Goal: Communication & Community: Answer question/provide support

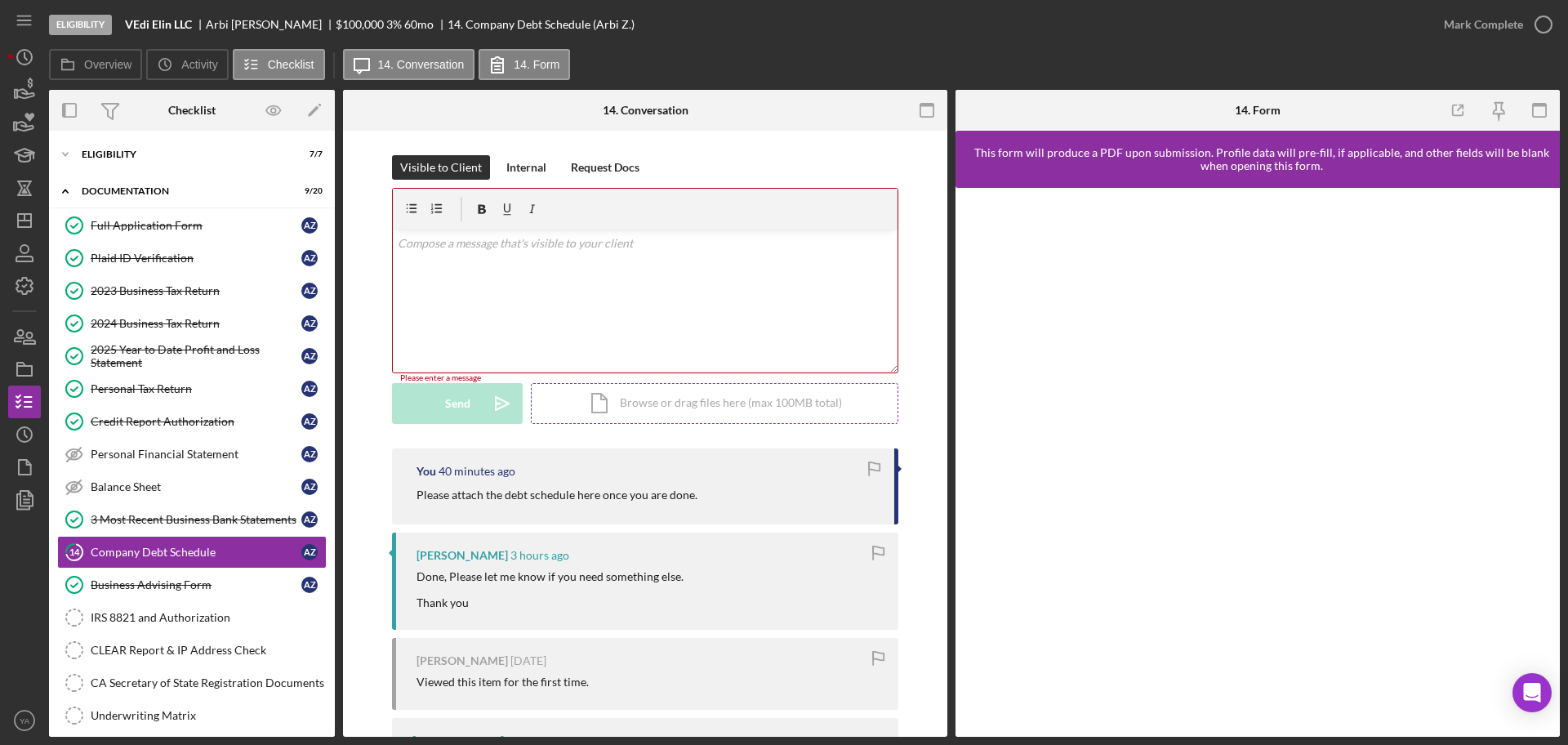
scroll to position [118, 0]
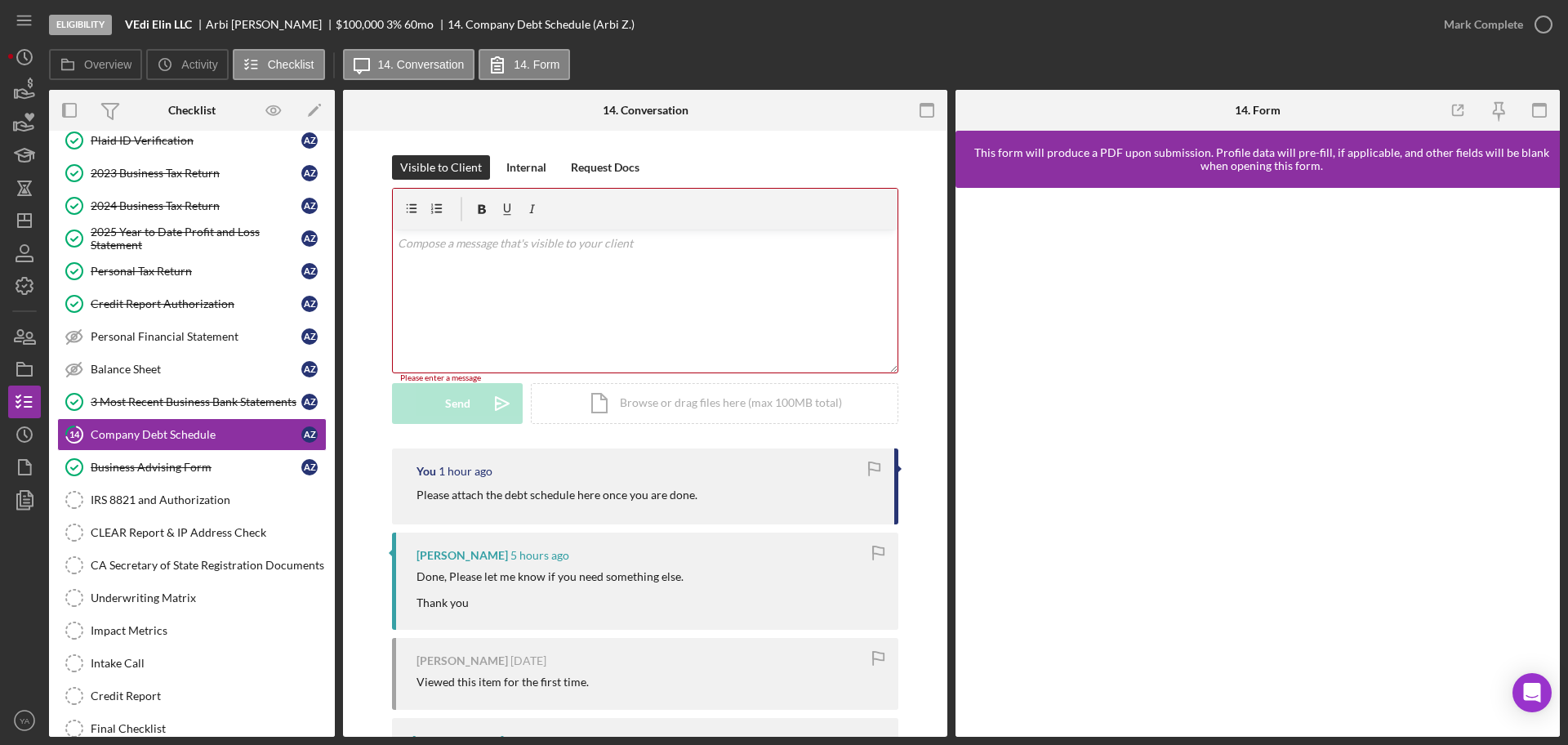
click at [909, 373] on div "Visible to Client Internal Request Docs v Color teal Color pink Remove color Ad…" at bounding box center [645, 301] width 556 height 293
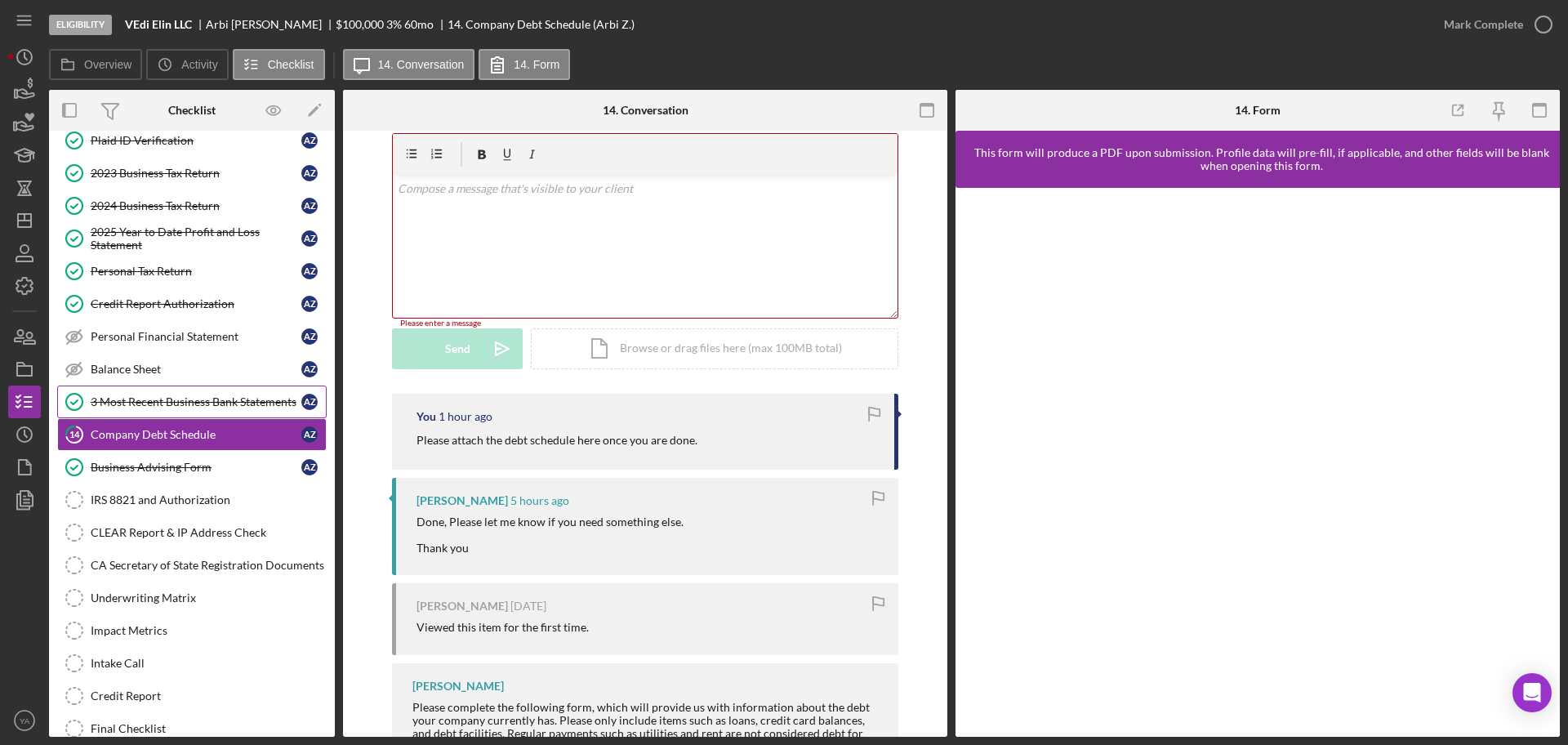
scroll to position [102, 0]
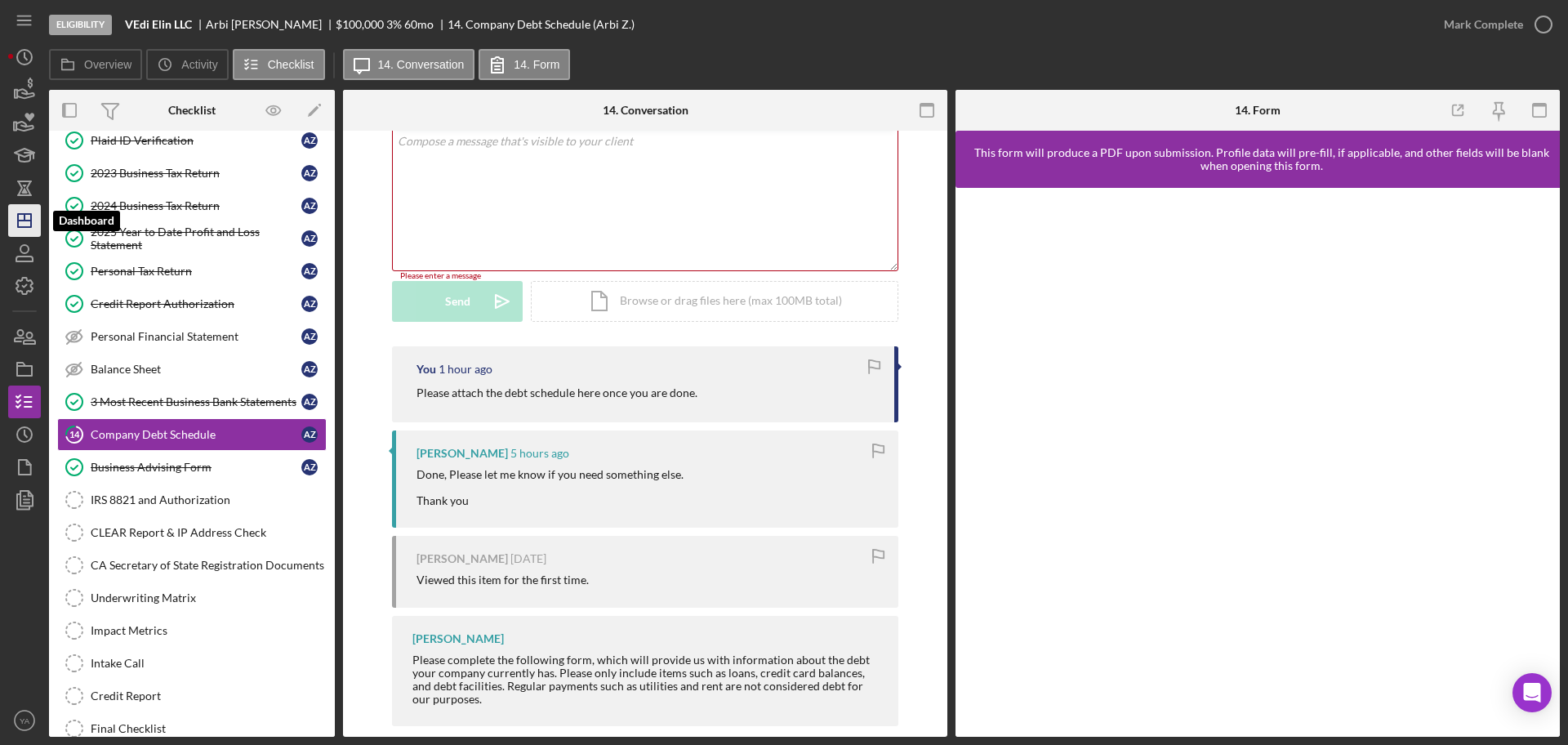
click at [11, 213] on icon "Icon/Dashboard" at bounding box center [24, 220] width 41 height 41
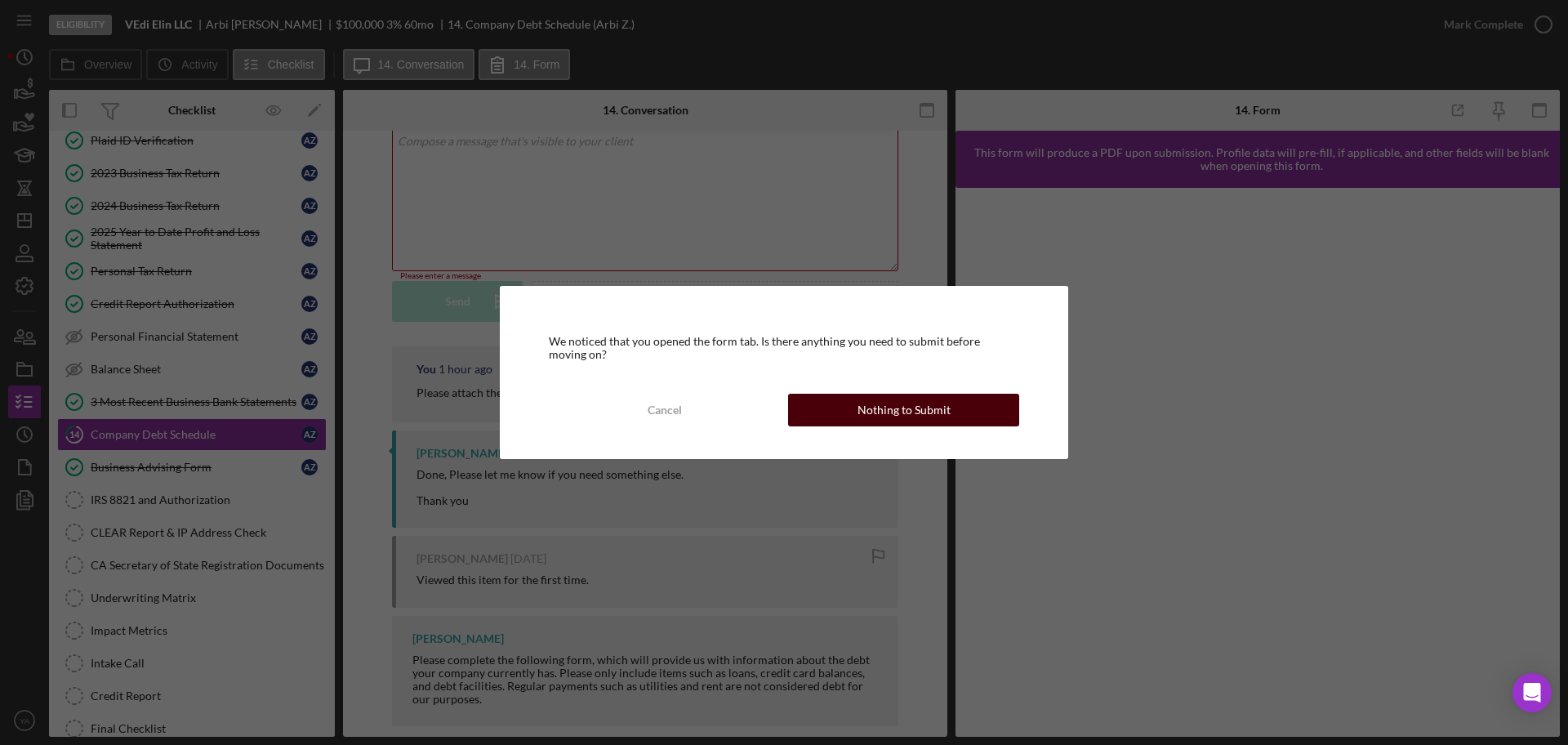
click at [861, 407] on div "Nothing to Submit" at bounding box center [904, 410] width 93 height 33
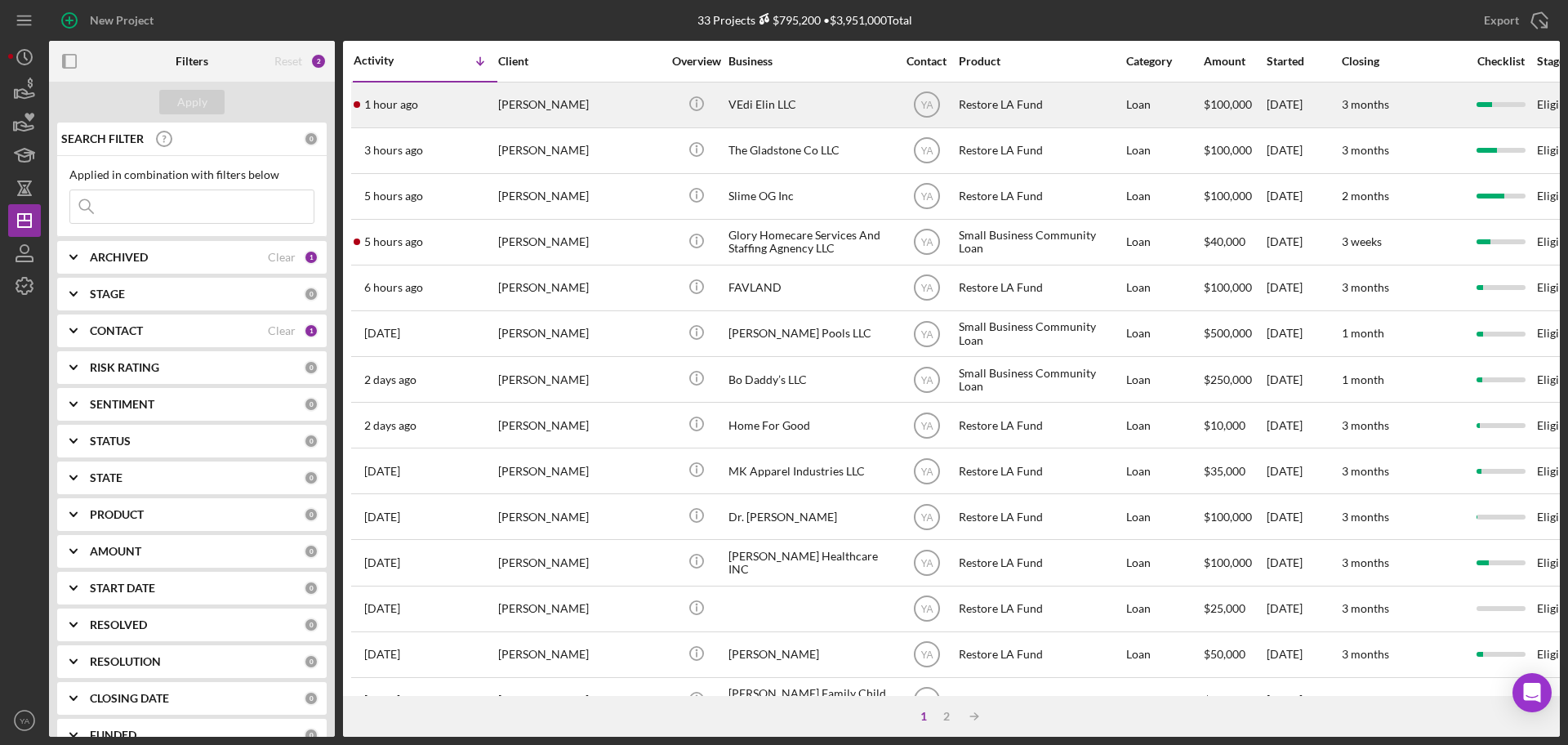
click at [642, 91] on div "[PERSON_NAME]" at bounding box center [579, 104] width 163 height 43
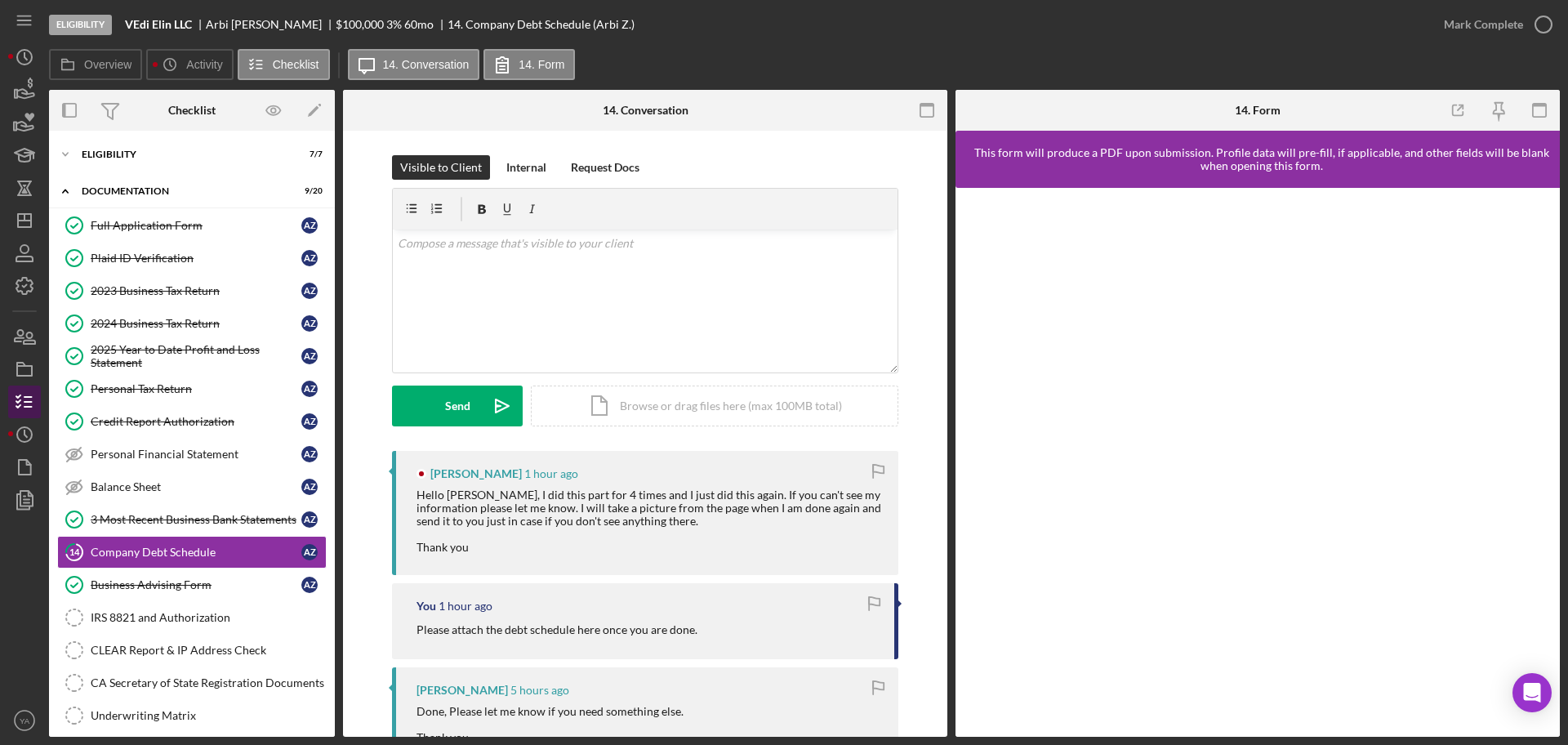
scroll to position [118, 0]
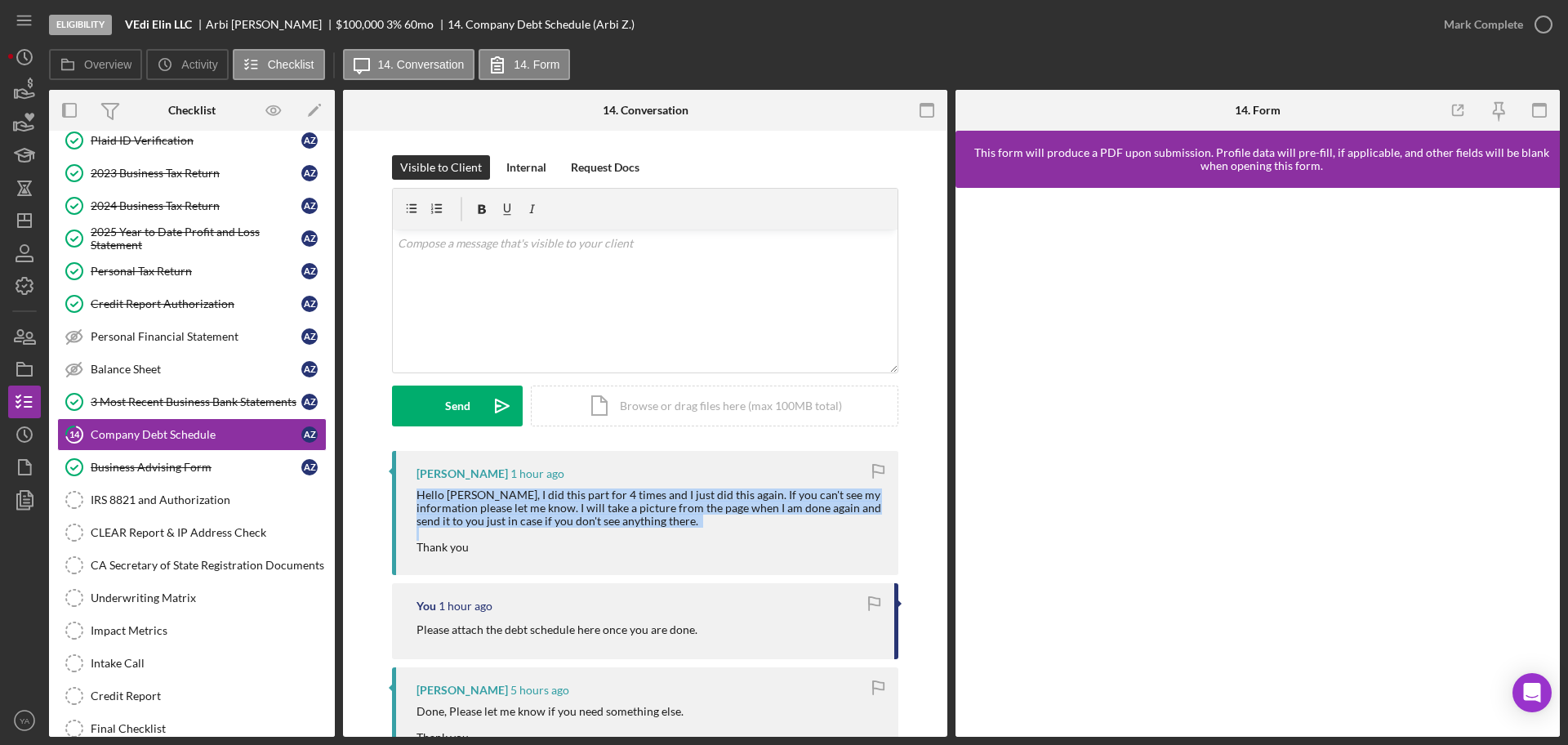
drag, startPoint x: 418, startPoint y: 490, endPoint x: 477, endPoint y: 559, distance: 90.8
click at [477, 559] on div "[PERSON_NAME] 1 hour ago Hello [PERSON_NAME], I did this part for 4 times and I…" at bounding box center [645, 512] width 506 height 124
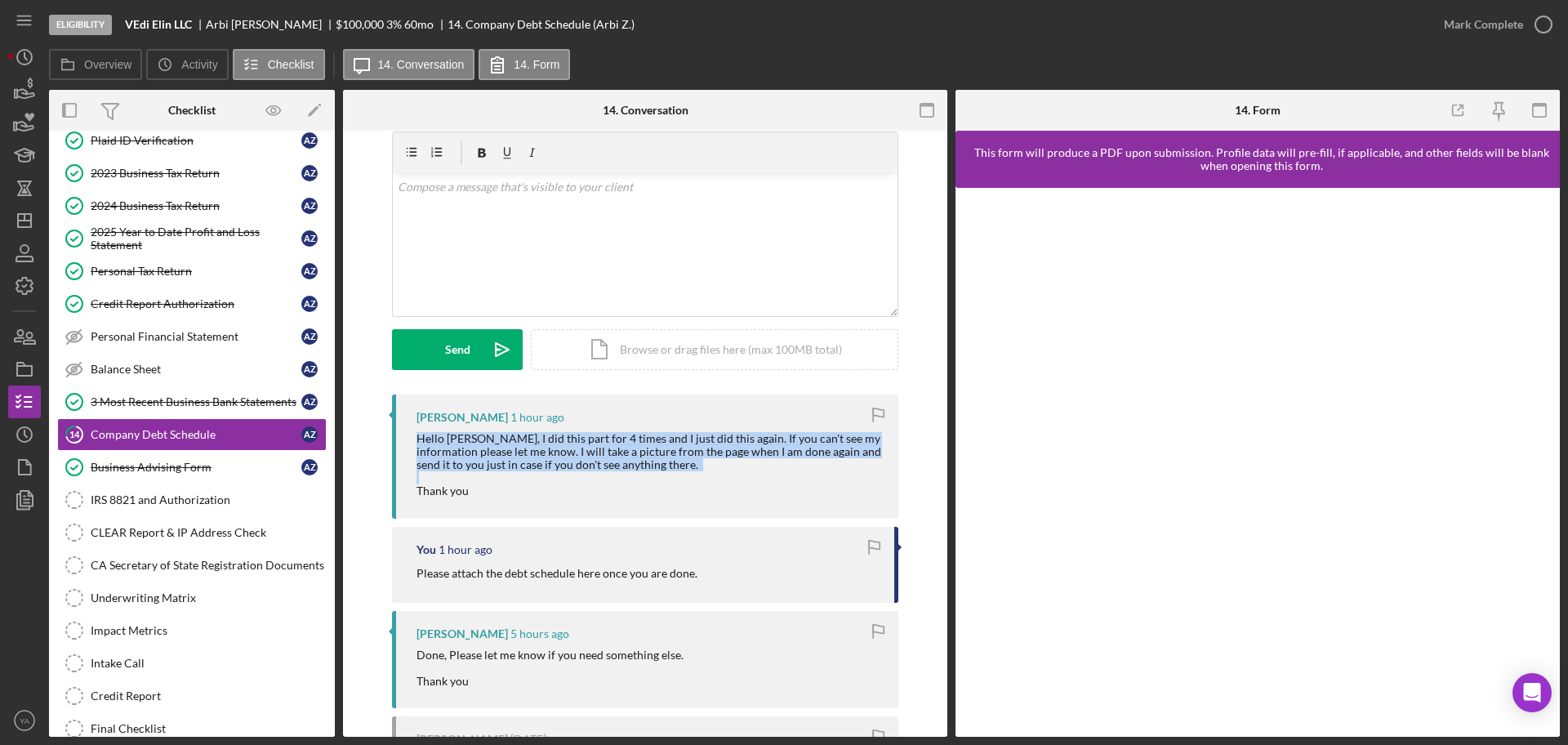
scroll to position [55, 0]
click at [449, 442] on div "Hello [PERSON_NAME], I did this part for 4 times and I just did this again. If …" at bounding box center [649, 466] width 465 height 66
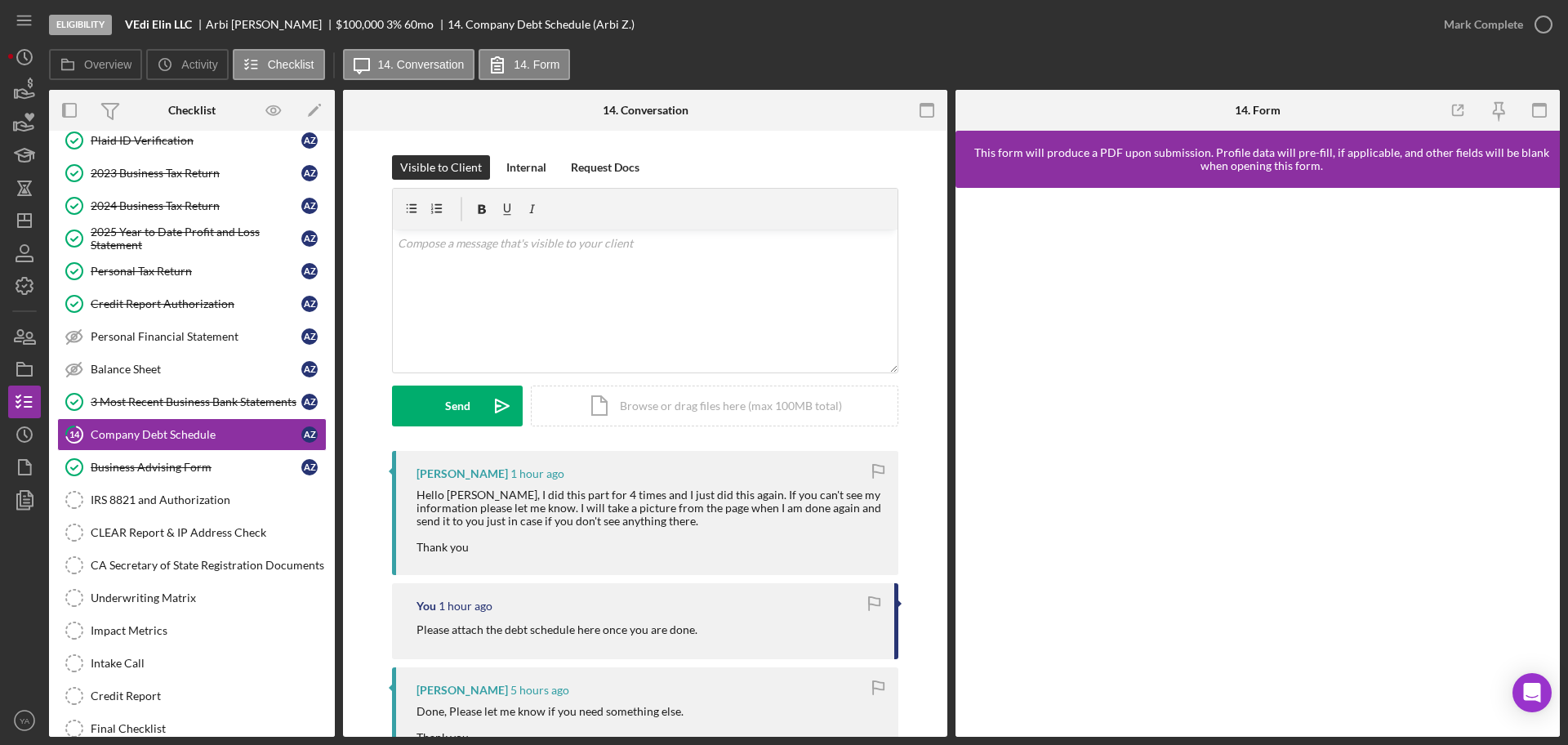
scroll to position [102, 0]
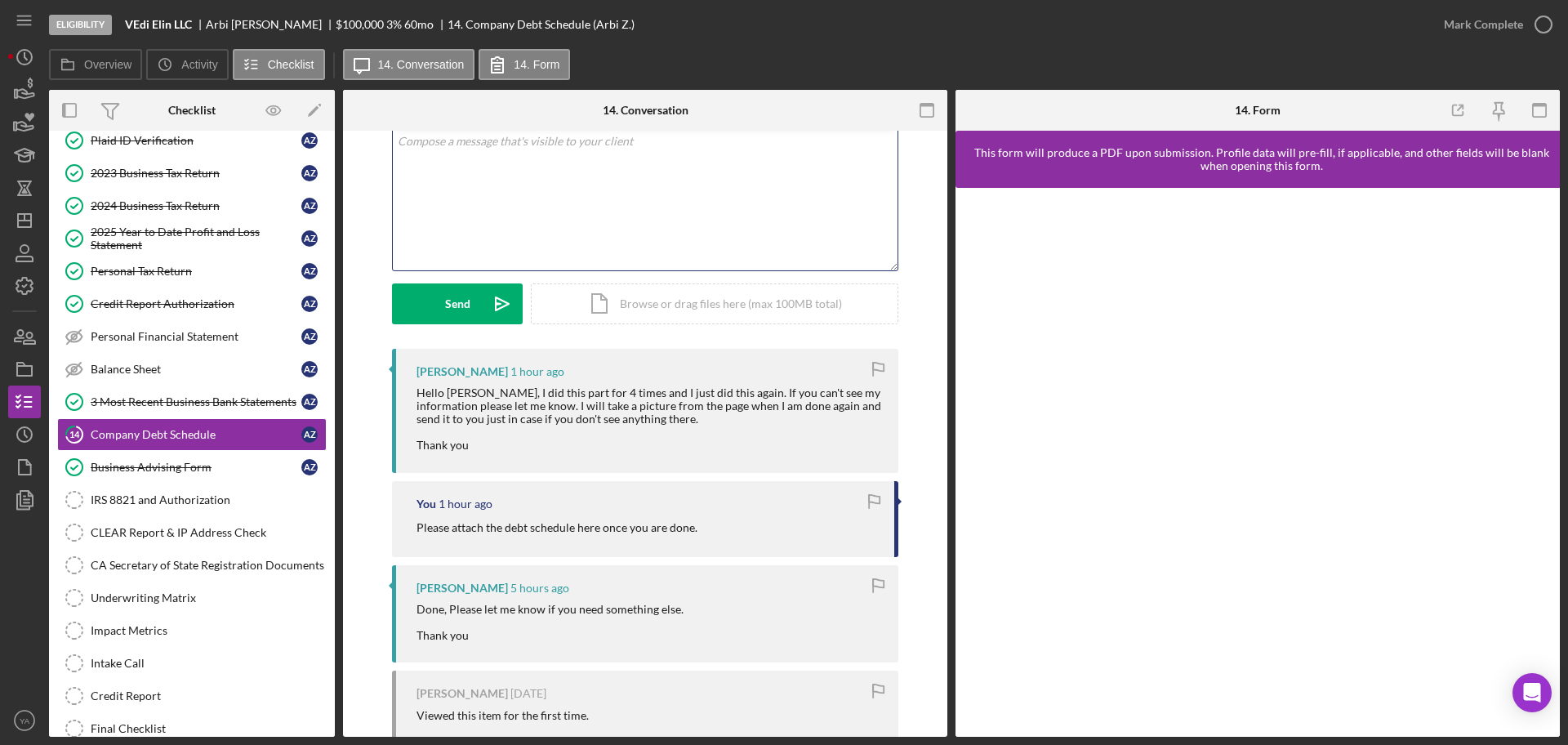
click at [575, 218] on div "v Color teal Color pink Remove color Add row above Add row below Add column bef…" at bounding box center [645, 199] width 504 height 143
click at [803, 163] on div "v Color teal Color pink Remove color Add row above Add row below Add column bef…" at bounding box center [645, 199] width 504 height 143
click at [925, 545] on div "Visible to Client Internal Request Docs v Color teal Color pink Remove color Ad…" at bounding box center [645, 460] width 605 height 864
click at [805, 181] on div "v Color teal Color pink Remove color Add row above Add row below Add column bef…" at bounding box center [645, 199] width 504 height 143
click at [781, 132] on p "Normally you should be getting an excel sheet where all of your debt available …" at bounding box center [645, 150] width 495 height 36
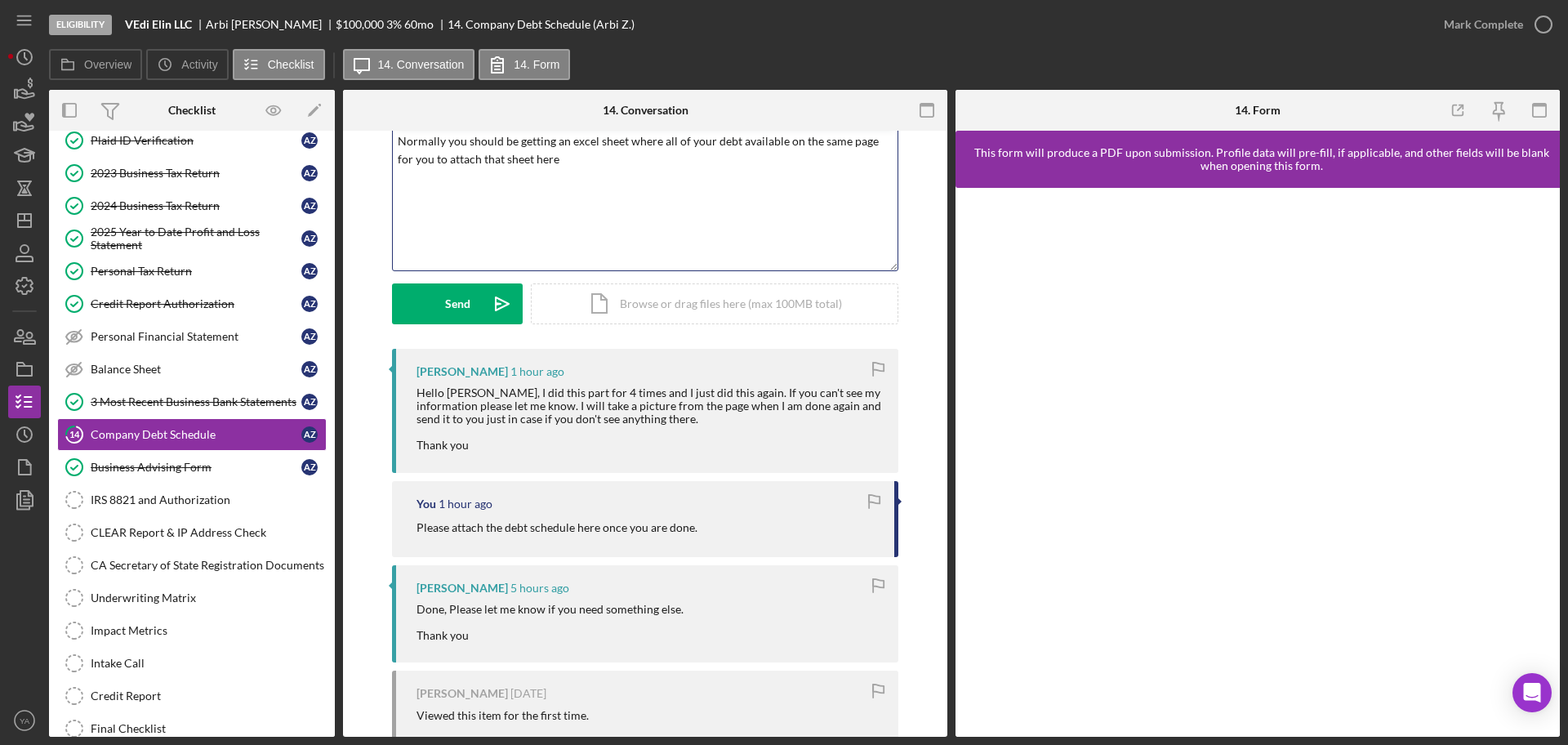
click at [407, 152] on p "Normally you should be getting an excel sheet where all of your debt available …" at bounding box center [645, 150] width 495 height 36
click at [742, 142] on p "Normally you should be getting an excel sheet where all of your debt available …" at bounding box center [645, 150] width 495 height 36
click at [414, 151] on p "Normally you should be getting an excel sheet where all of your debt would be v…" at bounding box center [645, 150] width 495 height 36
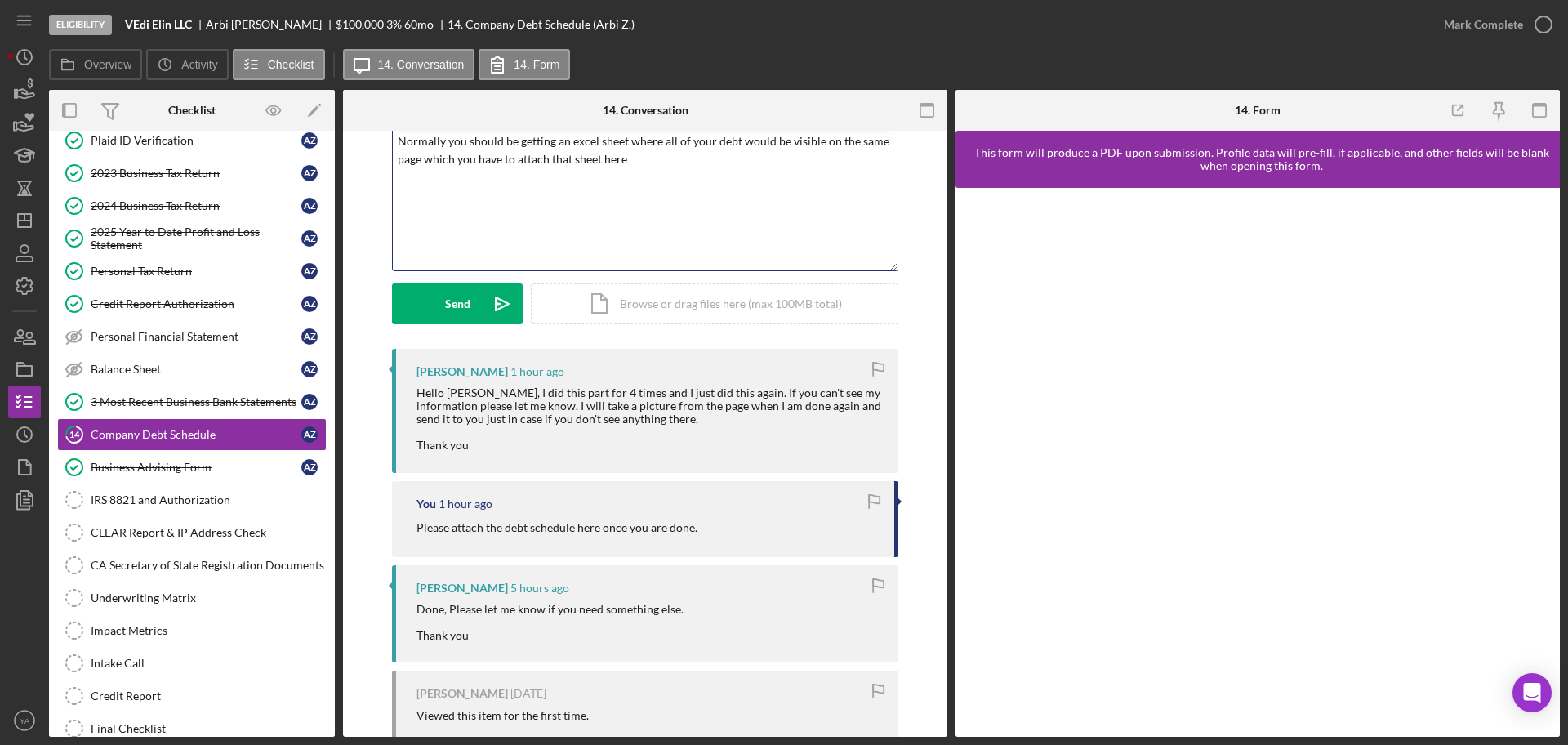
click at [419, 159] on p "Normally you should be getting an excel sheet where all of your debt would be v…" at bounding box center [645, 150] width 495 height 36
click at [430, 159] on p "Normally you should be getting an excel sheet where all of your debt would be v…" at bounding box center [645, 150] width 495 height 36
click at [465, 158] on p "Normally you should be getting an excel sheet where all of your debt would be v…" at bounding box center [645, 150] width 495 height 36
drag, startPoint x: 465, startPoint y: 158, endPoint x: 501, endPoint y: 151, distance: 36.7
click at [501, 151] on p "Normally you should be getting an excel sheet where all of your debt would be v…" at bounding box center [645, 150] width 495 height 36
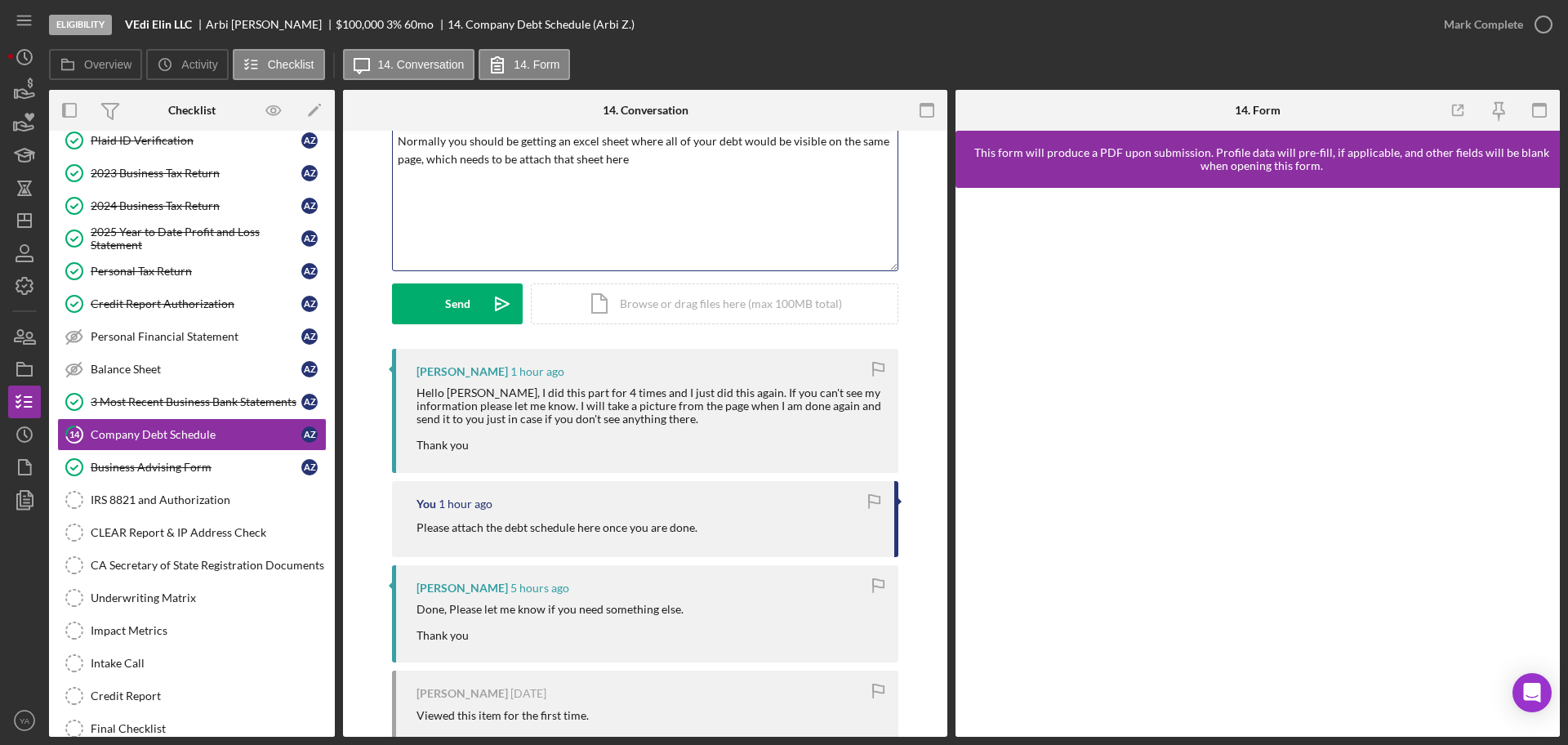
click at [566, 156] on p "Normally you should be getting an excel sheet where all of your debt would be v…" at bounding box center [645, 150] width 495 height 36
drag, startPoint x: 566, startPoint y: 156, endPoint x: 653, endPoint y: 158, distance: 87.0
click at [653, 158] on p "Normally you should be getting an excel sheet where all of your debt would be v…" at bounding box center [645, 150] width 495 height 36
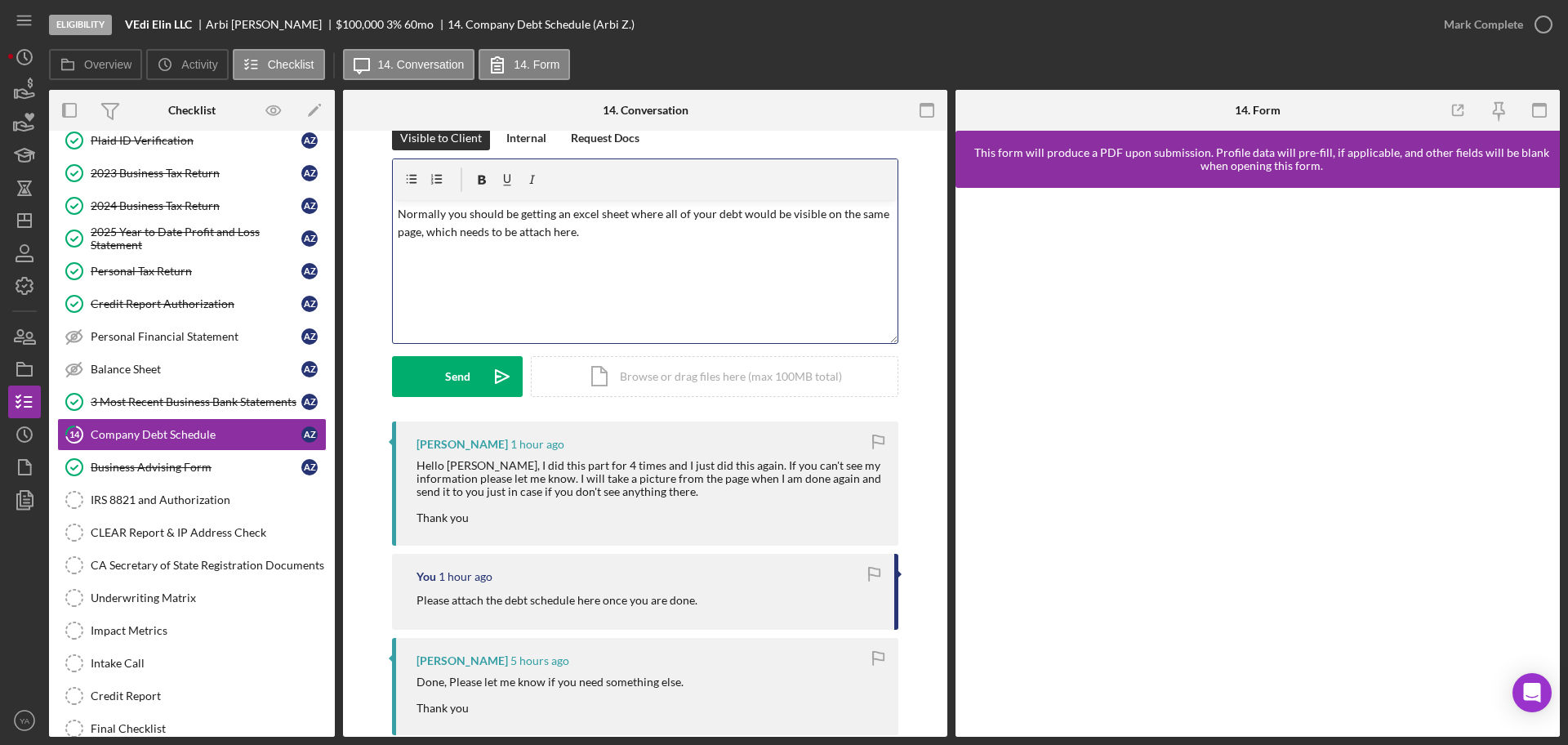
scroll to position [0, 0]
